Goal: Navigation & Orientation: Find specific page/section

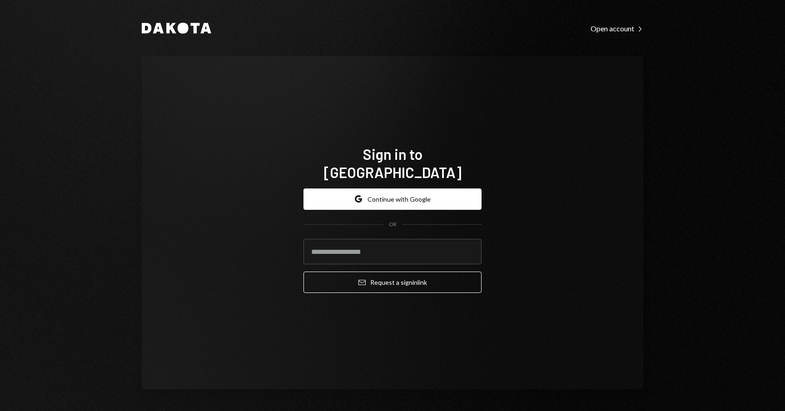
click at [431, 181] on div "Google Continue with Google OR Email Request a sign in link" at bounding box center [392, 240] width 178 height 119
click at [425, 189] on button "Google Continue with Google" at bounding box center [392, 199] width 178 height 21
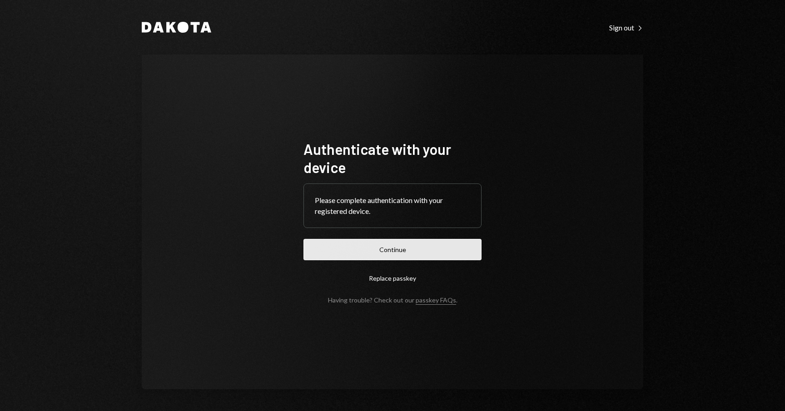
click at [440, 254] on button "Continue" at bounding box center [392, 249] width 178 height 21
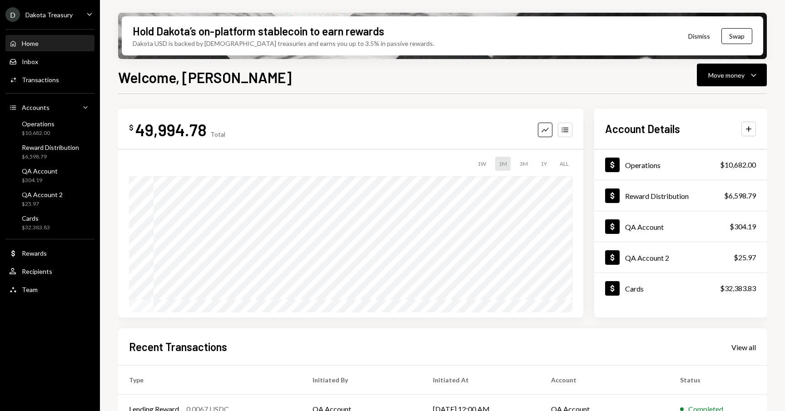
click at [543, 163] on div "1Y" at bounding box center [544, 164] width 14 height 14
click at [520, 160] on div "3M" at bounding box center [523, 164] width 15 height 14
click at [24, 62] on div "Inbox" at bounding box center [30, 62] width 16 height 8
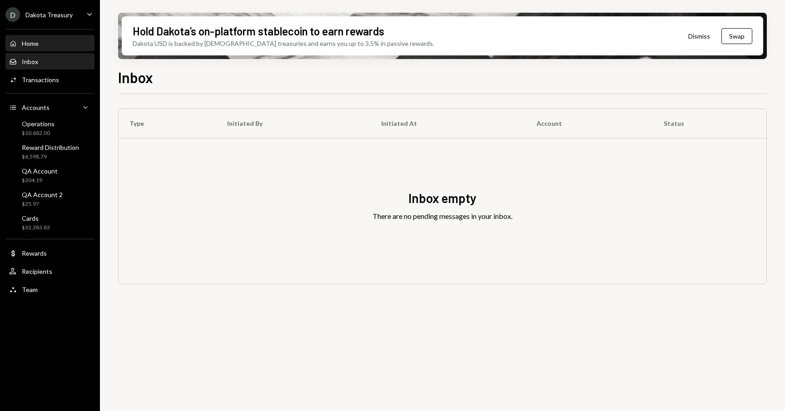
click at [51, 48] on div "Home Home" at bounding box center [50, 43] width 82 height 15
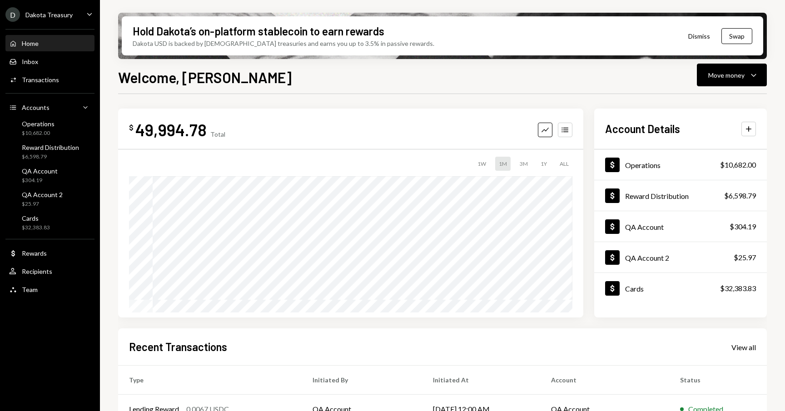
click at [52, 16] on div "Dakota Treasury" at bounding box center [48, 15] width 47 height 8
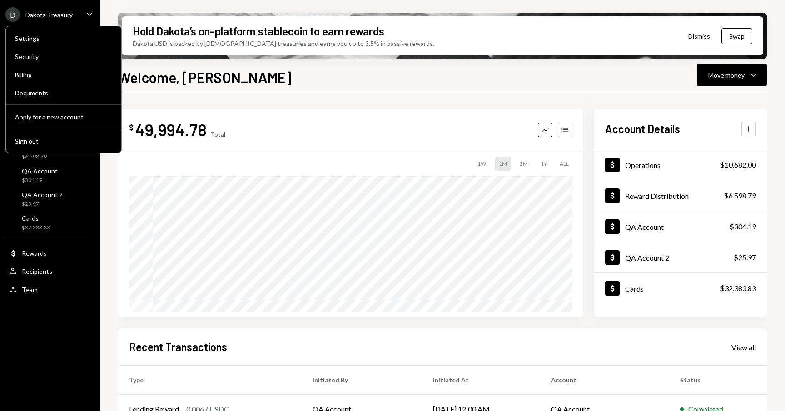
click at [52, 16] on div "Dakota Treasury" at bounding box center [48, 15] width 47 height 8
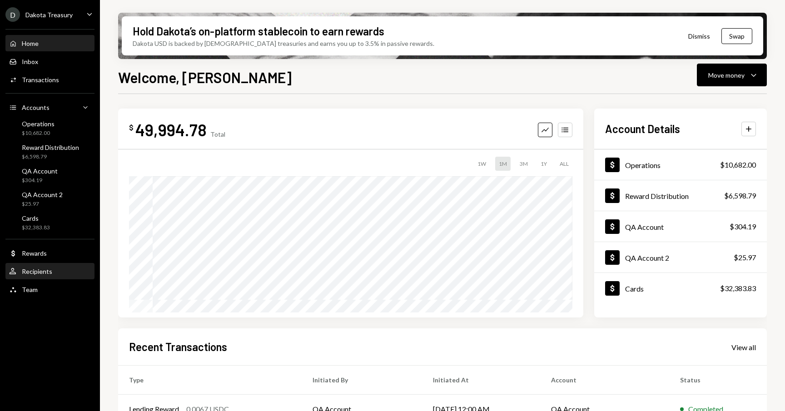
click at [42, 276] on div "User Recipients" at bounding box center [50, 271] width 82 height 15
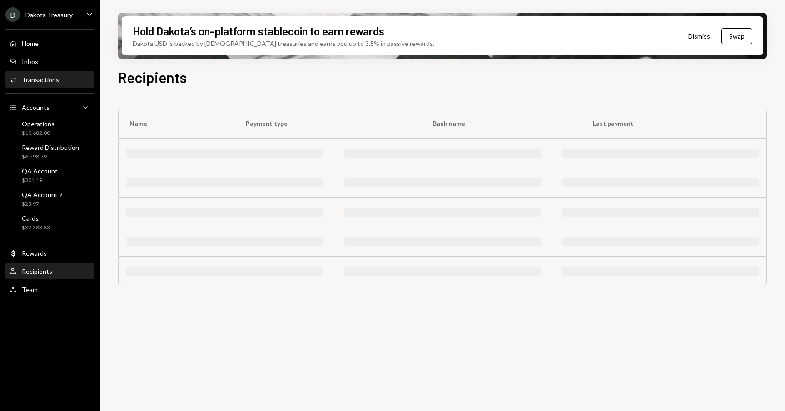
click at [24, 84] on div "Activities Transactions" at bounding box center [50, 79] width 82 height 15
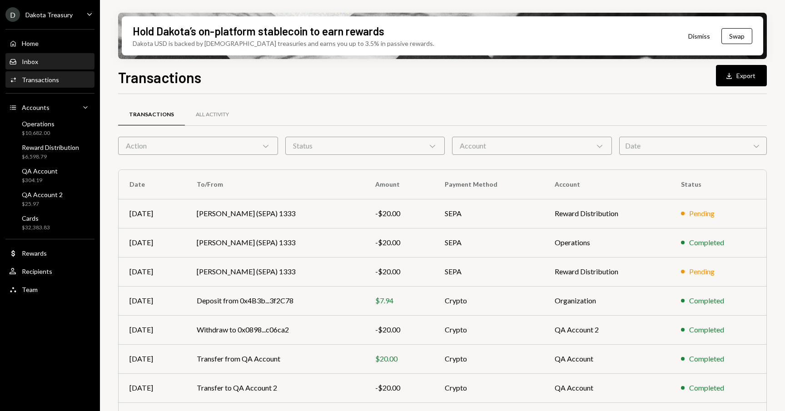
click at [29, 66] on div "Inbox Inbox" at bounding box center [50, 61] width 82 height 15
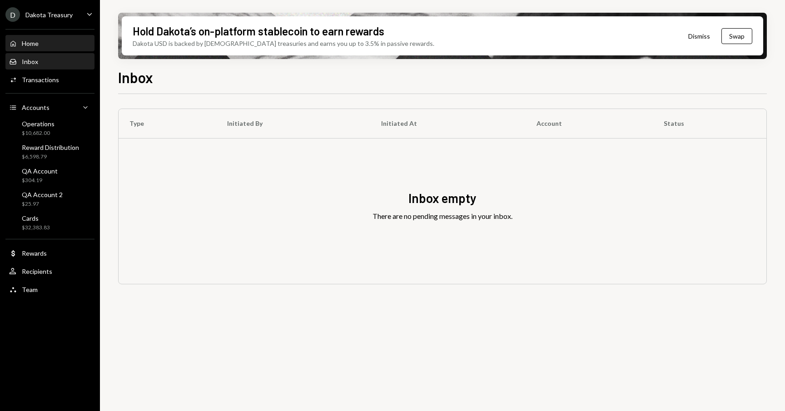
click at [45, 49] on div "Home Home" at bounding box center [50, 43] width 82 height 15
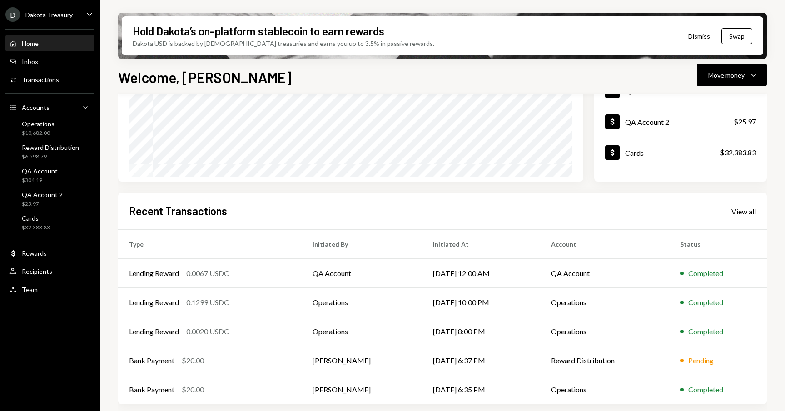
scroll to position [136, 0]
click at [44, 9] on div "D Dakota Treasury" at bounding box center [38, 14] width 67 height 15
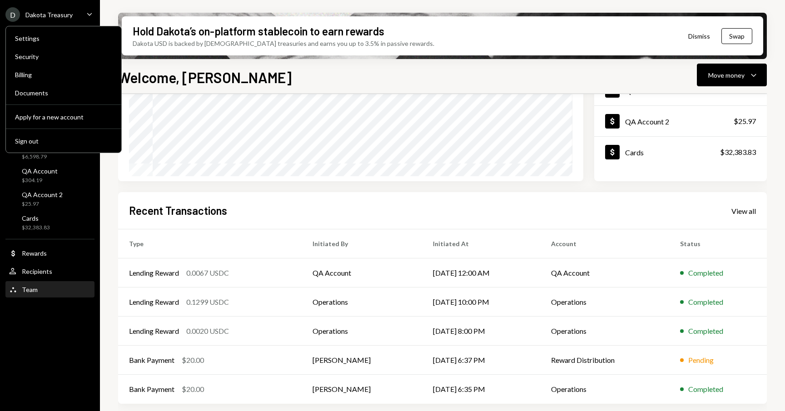
click at [29, 293] on div "Team" at bounding box center [30, 290] width 16 height 8
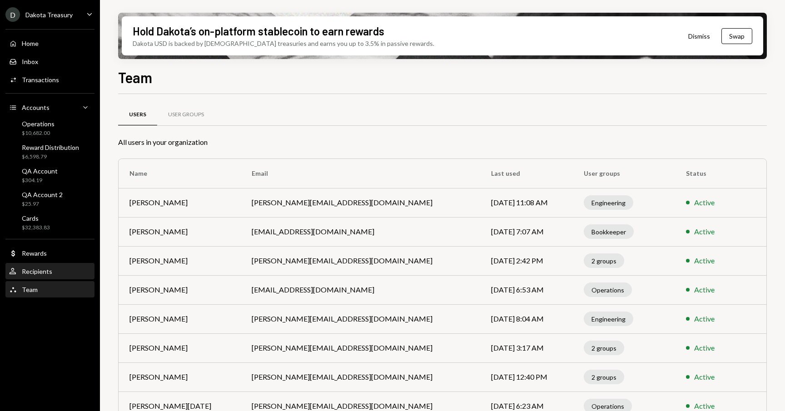
click at [53, 271] on div "User Recipients" at bounding box center [50, 272] width 82 height 8
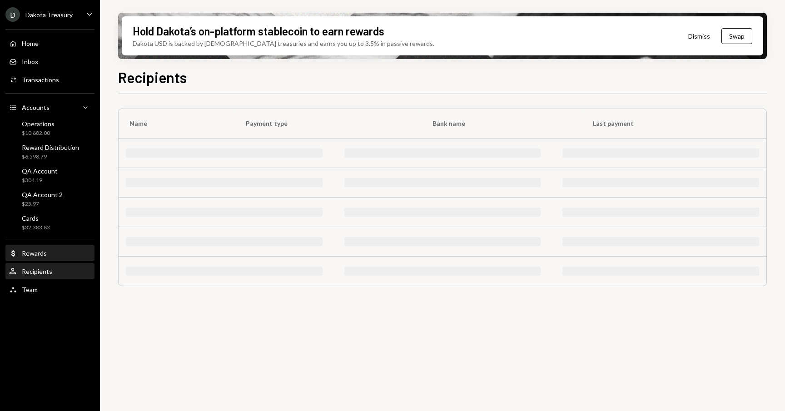
click at [57, 260] on div "Dollar Rewards" at bounding box center [50, 253] width 82 height 15
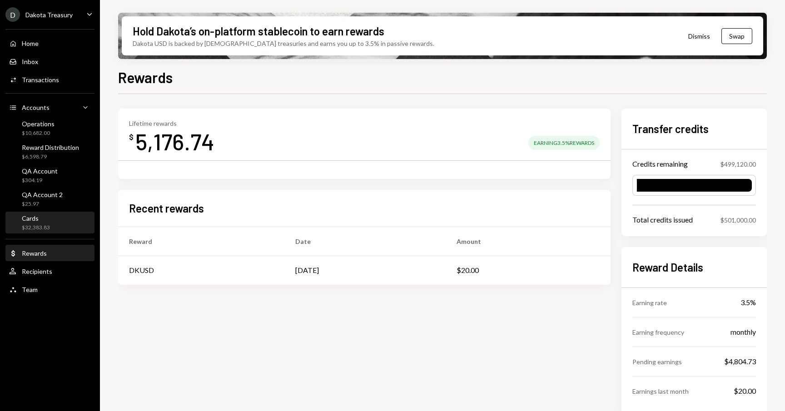
click at [50, 228] on div "Cards $32,383.83" at bounding box center [50, 222] width 82 height 17
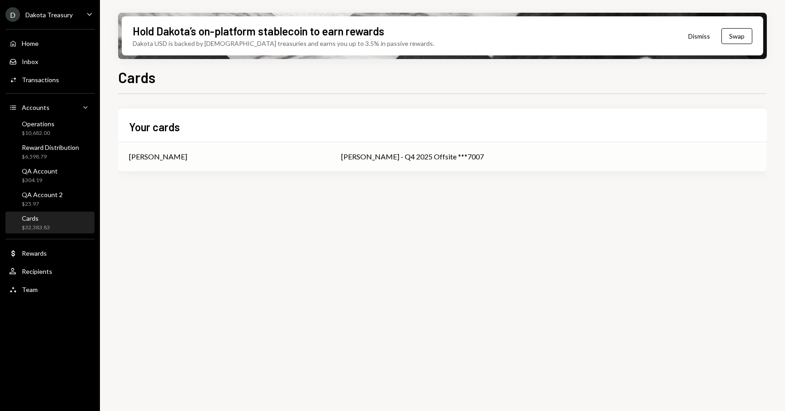
click at [383, 159] on div "Henry - Q4 2025 Offsite ***7007" at bounding box center [548, 156] width 415 height 11
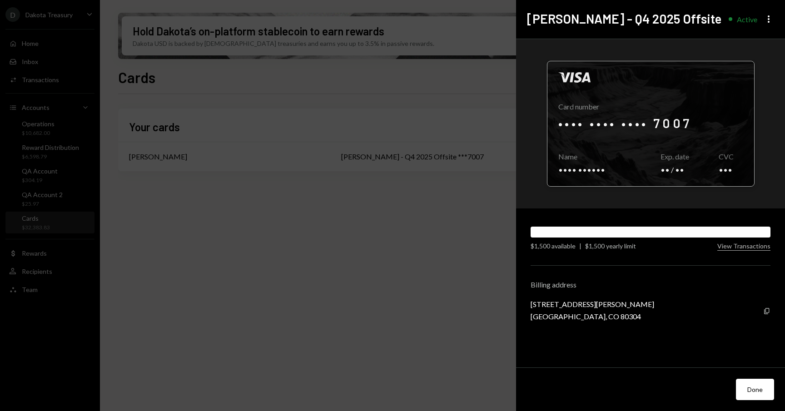
click at [631, 126] on div at bounding box center [650, 123] width 207 height 125
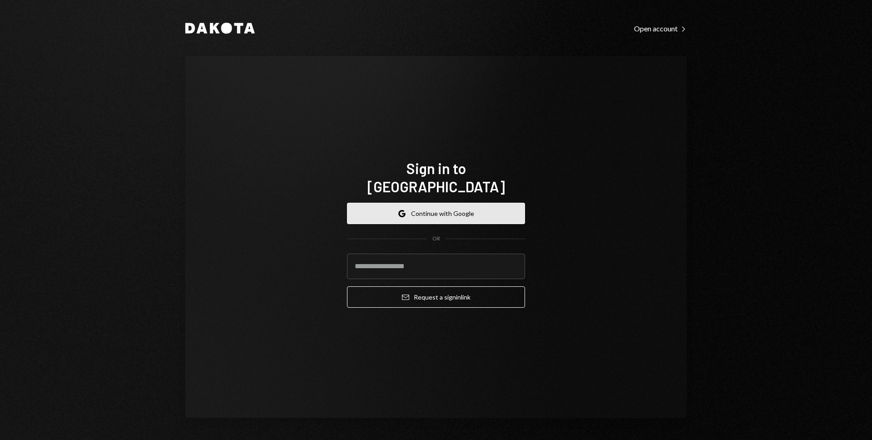
click at [433, 206] on button "Google Continue with Google" at bounding box center [436, 213] width 178 height 21
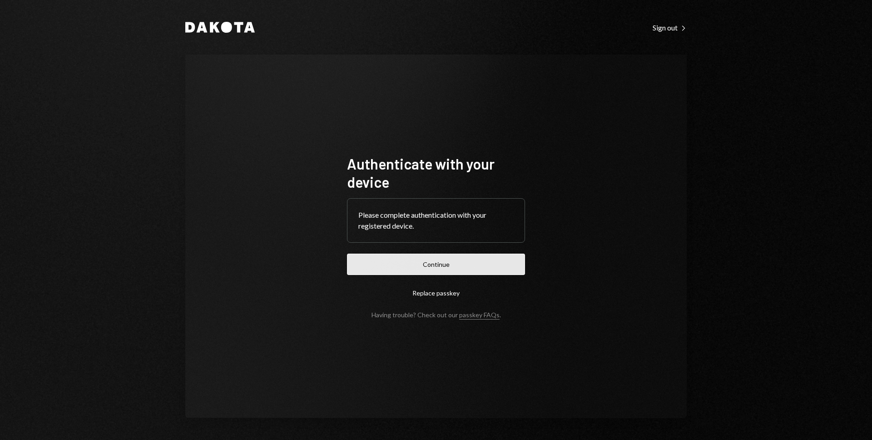
click at [414, 260] on button "Continue" at bounding box center [436, 264] width 178 height 21
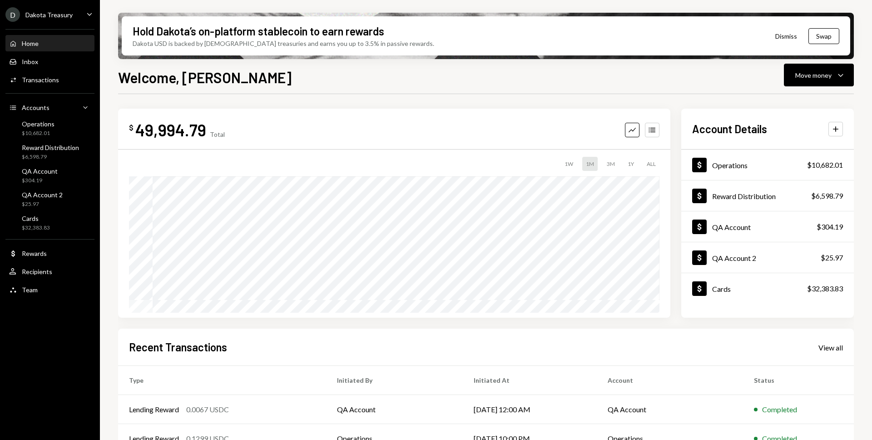
click at [86, 18] on icon "Caret Down" at bounding box center [90, 14] width 10 height 10
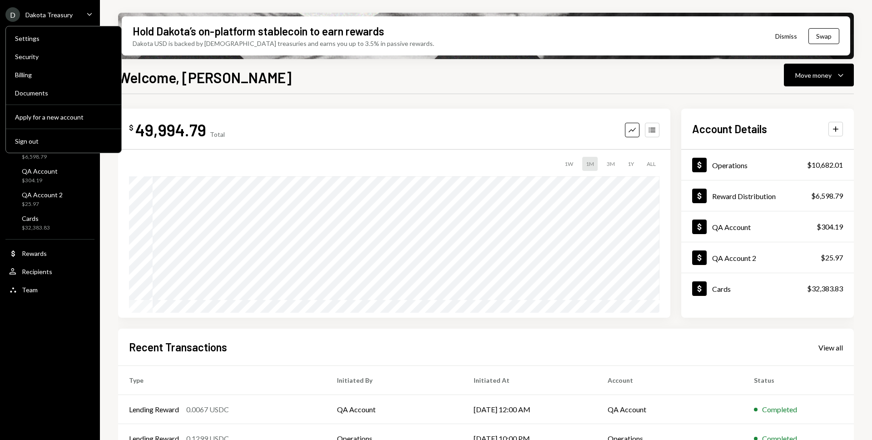
drag, startPoint x: 258, startPoint y: 103, endPoint x: 206, endPoint y: 111, distance: 52.0
click at [258, 103] on div "$ 49,994.79 Total Graph Accounts 1W 1M 3M 1Y ALL Account Details Plus Dollar Op…" at bounding box center [486, 326] width 736 height 464
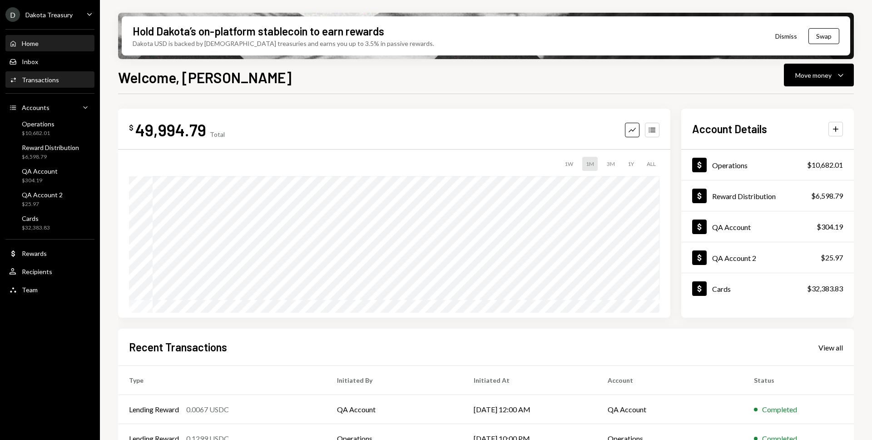
click at [47, 78] on div "Transactions" at bounding box center [40, 80] width 37 height 8
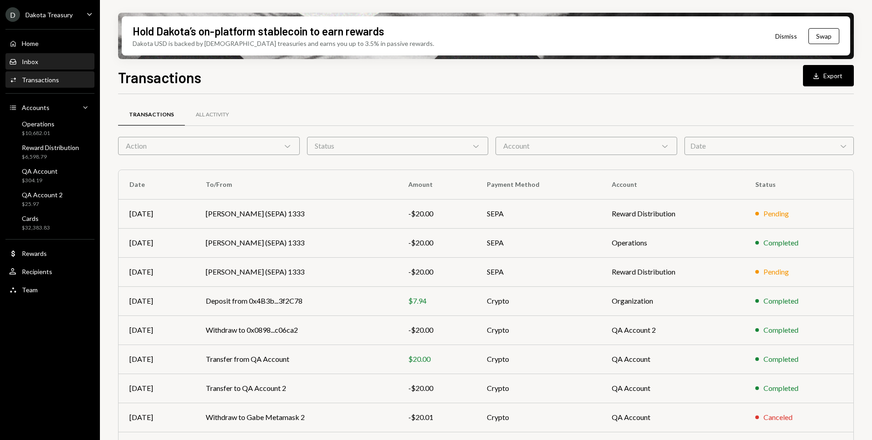
click at [44, 60] on div "Inbox Inbox" at bounding box center [50, 62] width 82 height 8
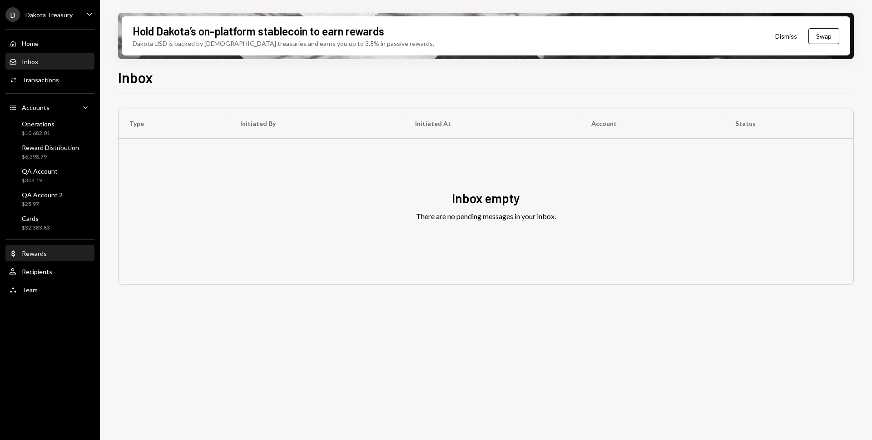
click at [48, 252] on div "Dollar Rewards" at bounding box center [50, 253] width 82 height 8
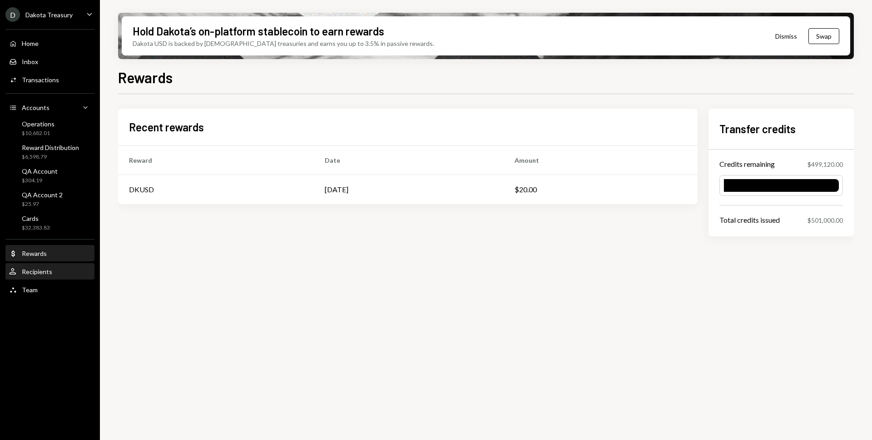
click at [48, 271] on div "Recipients" at bounding box center [37, 272] width 30 height 8
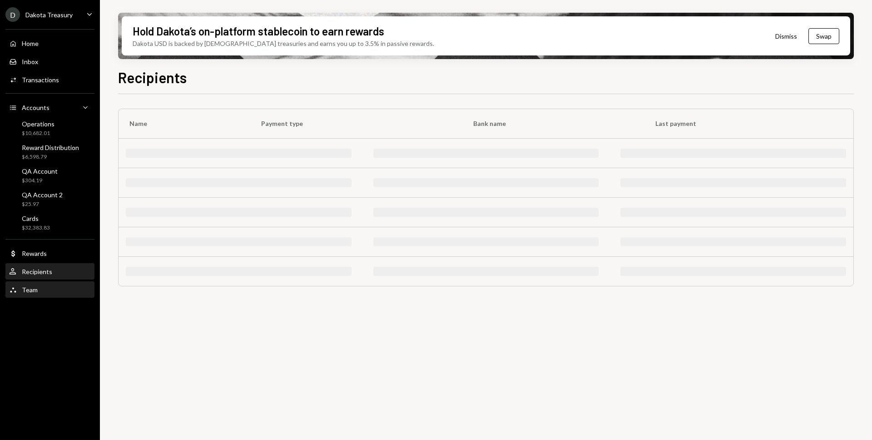
click at [38, 284] on div "Team Team" at bounding box center [50, 289] width 82 height 15
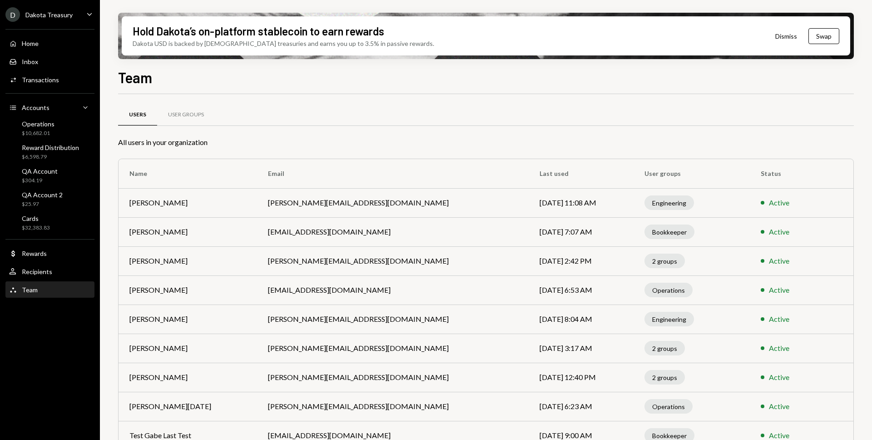
click at [41, 242] on div "Home Home Inbox Inbox Activities Transactions Accounts Accounts Caret Down Oper…" at bounding box center [50, 162] width 100 height 276
click at [40, 246] on div "Dollar Rewards" at bounding box center [50, 253] width 82 height 15
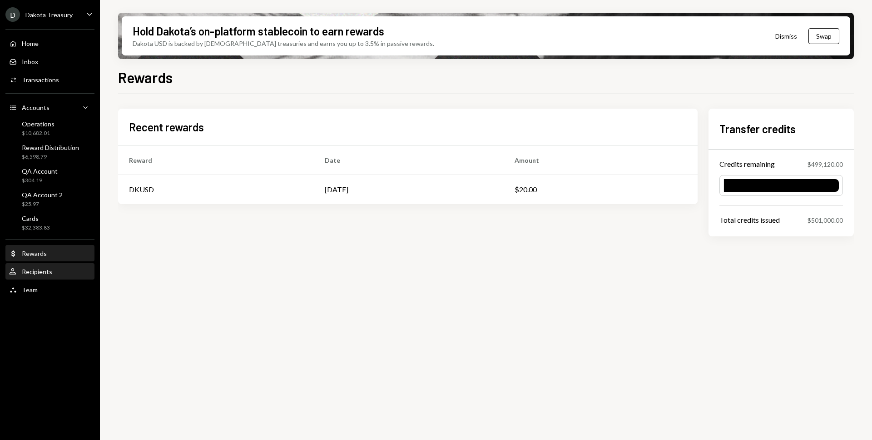
click at [35, 264] on div "User Recipients" at bounding box center [50, 271] width 82 height 15
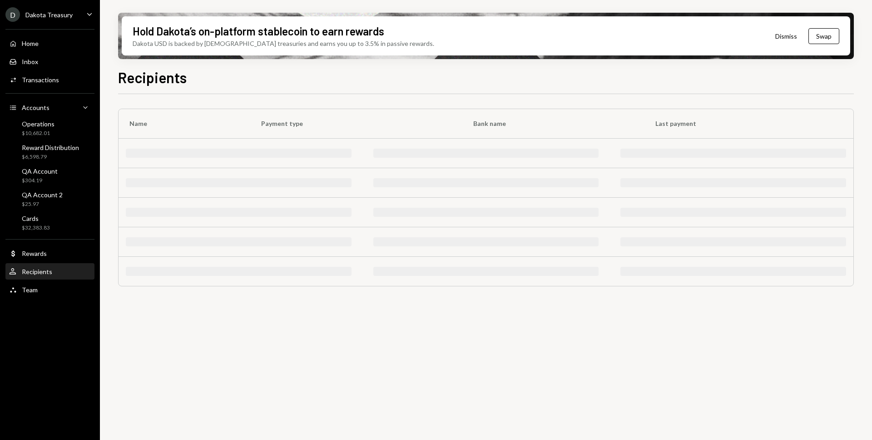
click at [40, 16] on div "Dakota Treasury" at bounding box center [48, 15] width 47 height 8
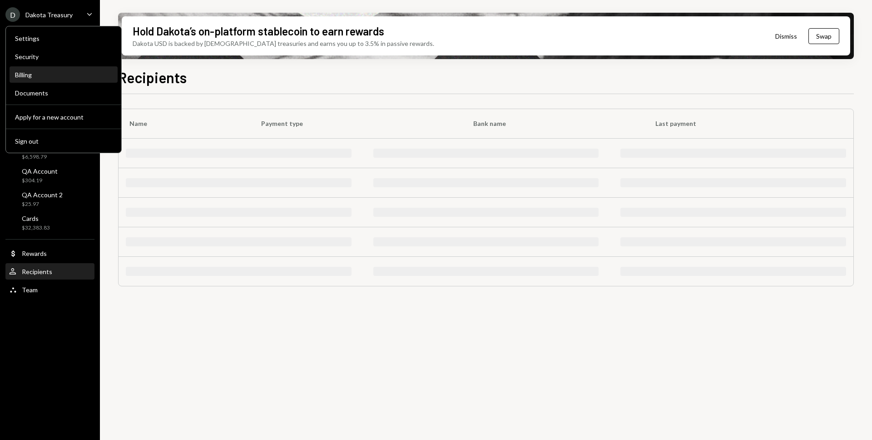
click at [54, 75] on div "Billing" at bounding box center [63, 75] width 97 height 8
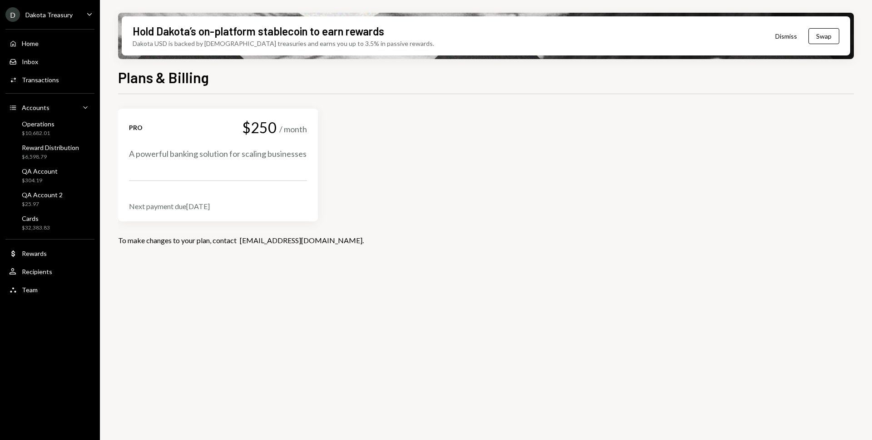
click at [85, 19] on icon "Caret Down" at bounding box center [90, 14] width 10 height 10
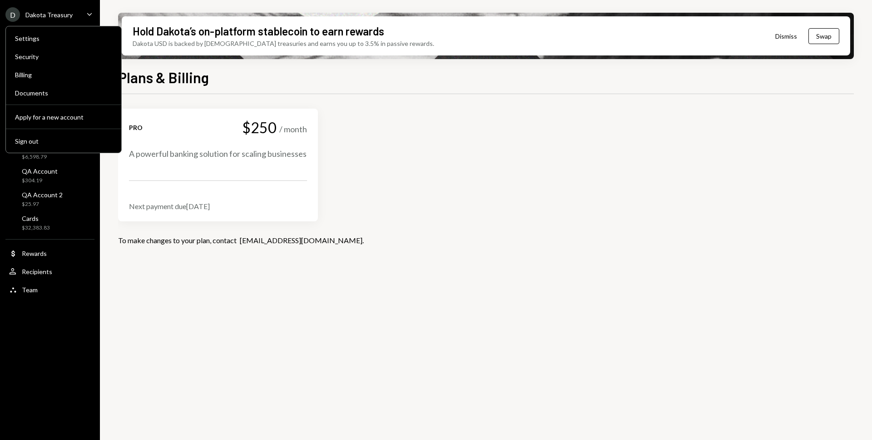
click at [63, 101] on div "Settings Security Billing Documents Apply for a new account Sign out" at bounding box center [63, 89] width 116 height 127
click at [65, 94] on div "Documents" at bounding box center [63, 93] width 97 height 8
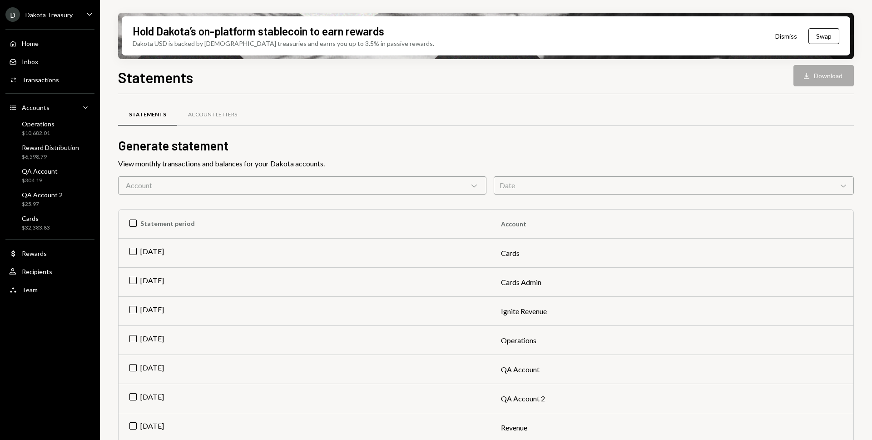
click at [81, 19] on div "D Dakota Treasury Caret Down" at bounding box center [50, 14] width 100 height 15
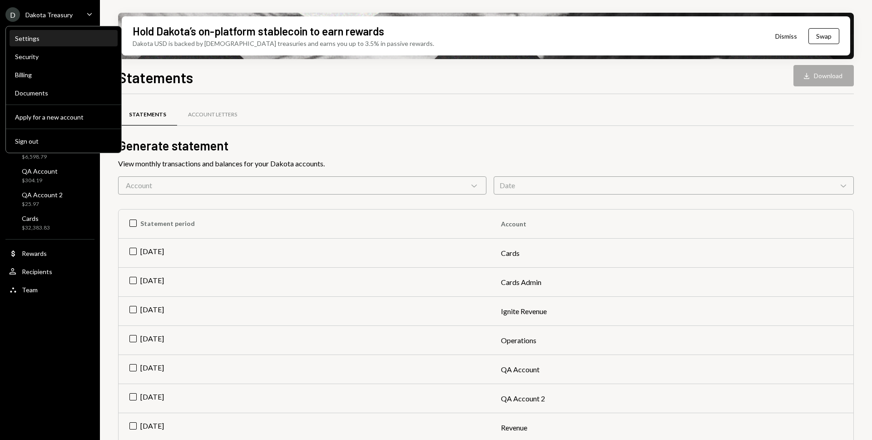
click at [60, 36] on div "Settings" at bounding box center [63, 39] width 97 height 8
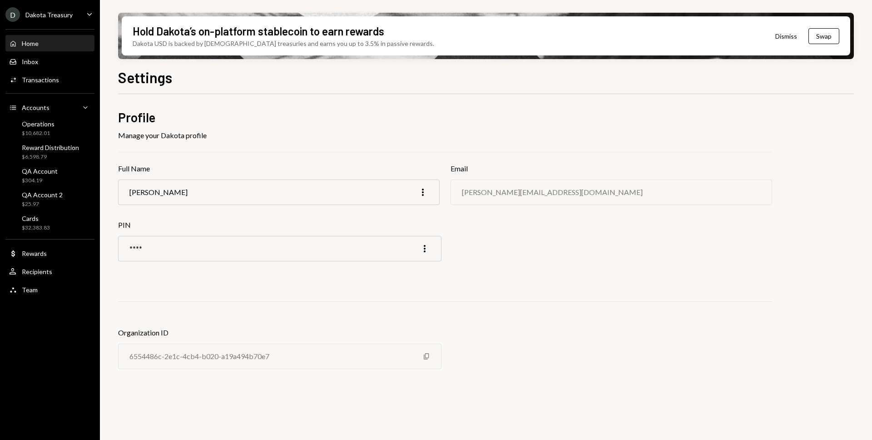
click at [60, 48] on div "Home Home" at bounding box center [50, 43] width 82 height 15
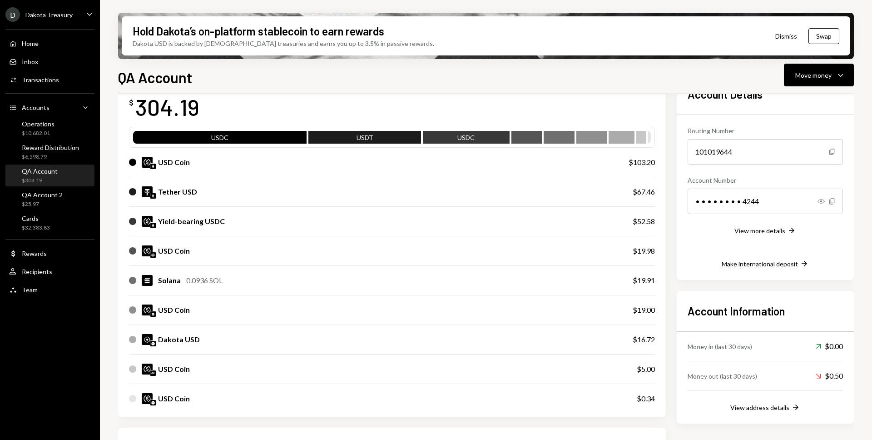
scroll to position [65, 0]
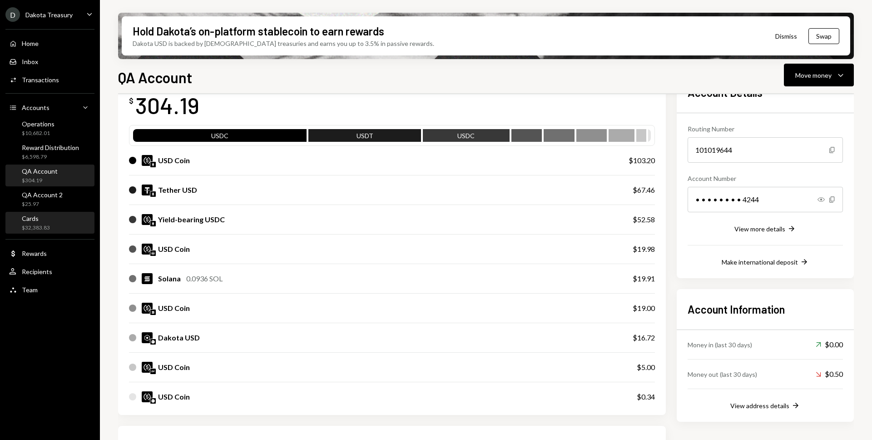
click at [57, 226] on div "Cards $32,383.83" at bounding box center [50, 222] width 82 height 17
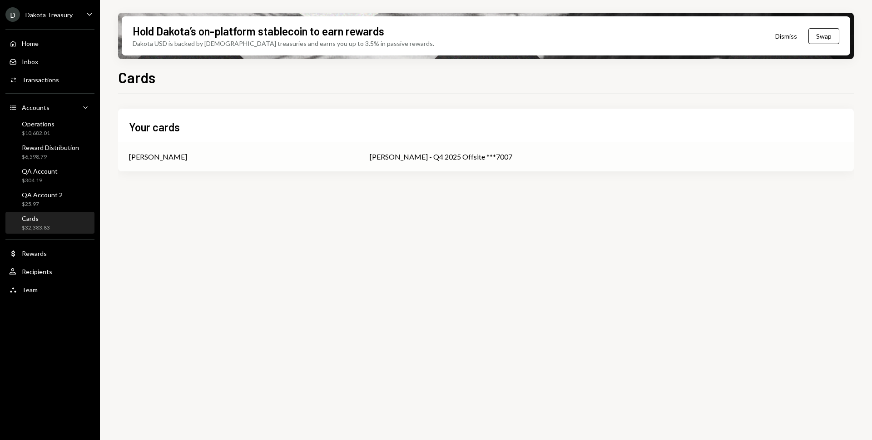
click at [312, 155] on div "[PERSON_NAME]" at bounding box center [238, 156] width 219 height 11
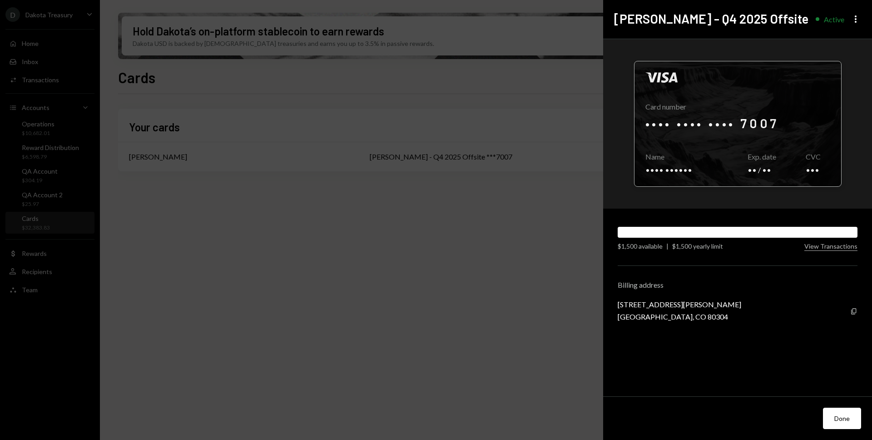
click at [697, 104] on div at bounding box center [738, 123] width 207 height 125
